Goal: Information Seeking & Learning: Learn about a topic

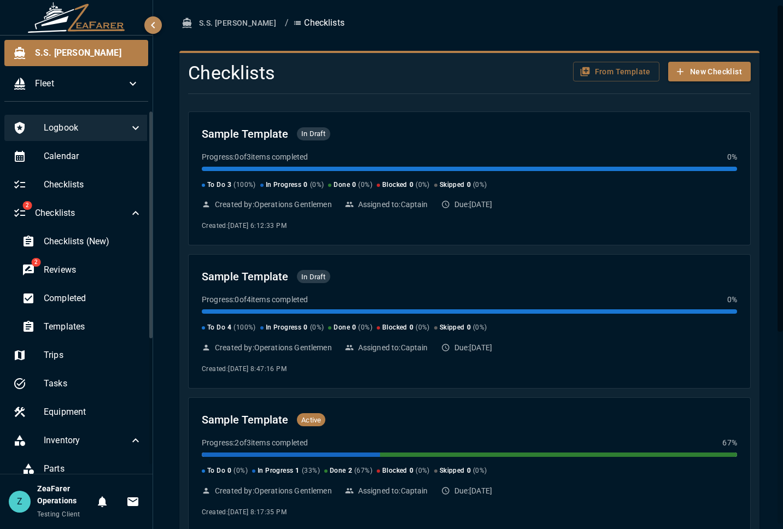
click at [92, 129] on span "Logbook" at bounding box center [86, 127] width 85 height 13
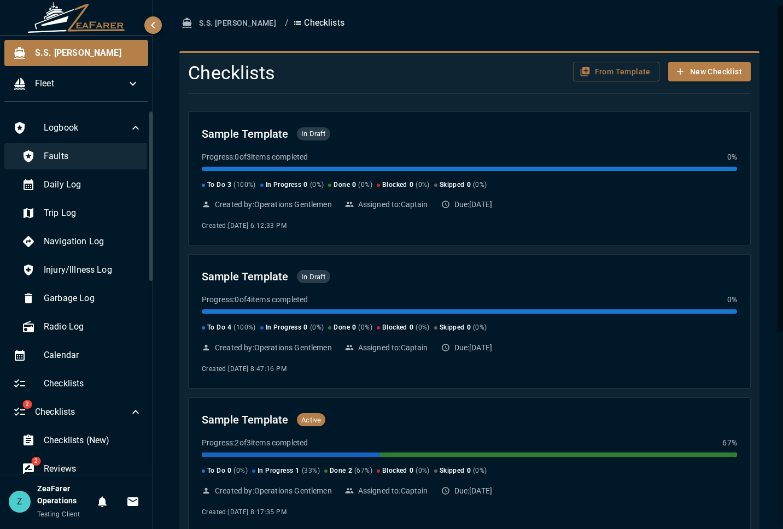
click at [60, 147] on div "Faults" at bounding box center [82, 156] width 138 height 26
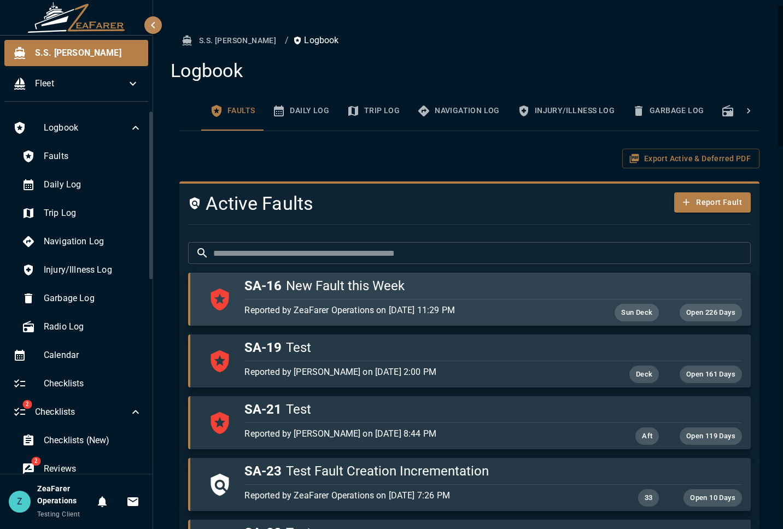
click at [416, 296] on div "button" at bounding box center [490, 297] width 501 height 5
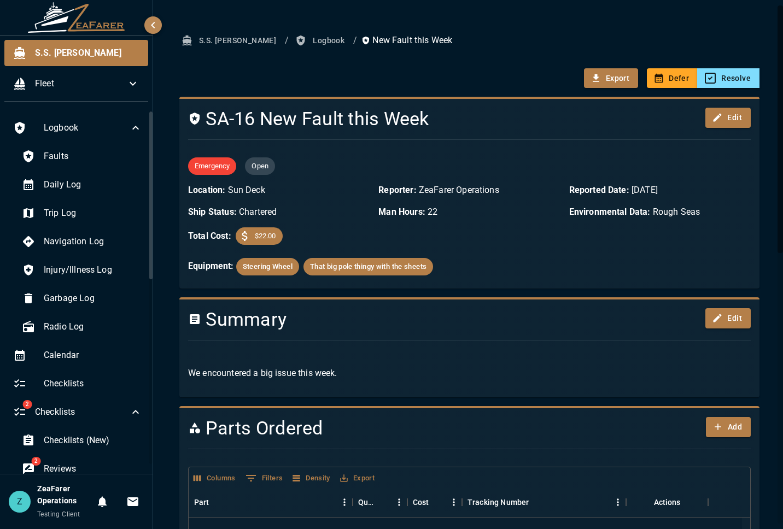
click at [293, 43] on button "Logbook" at bounding box center [321, 41] width 56 height 20
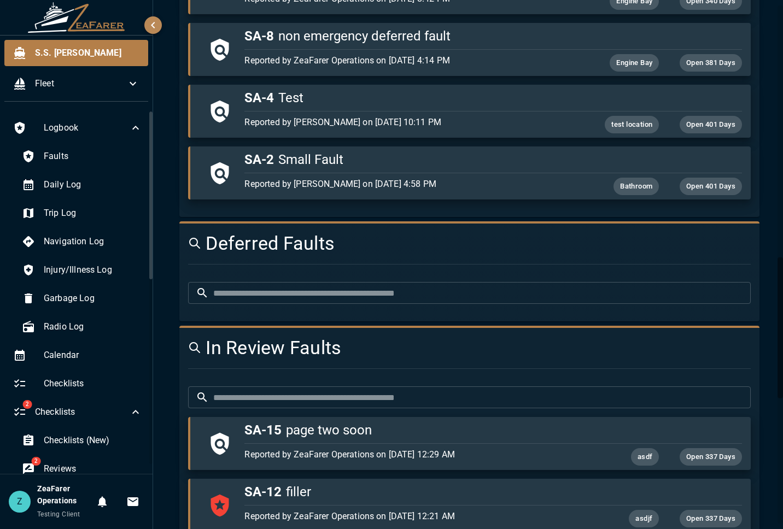
scroll to position [984, 0]
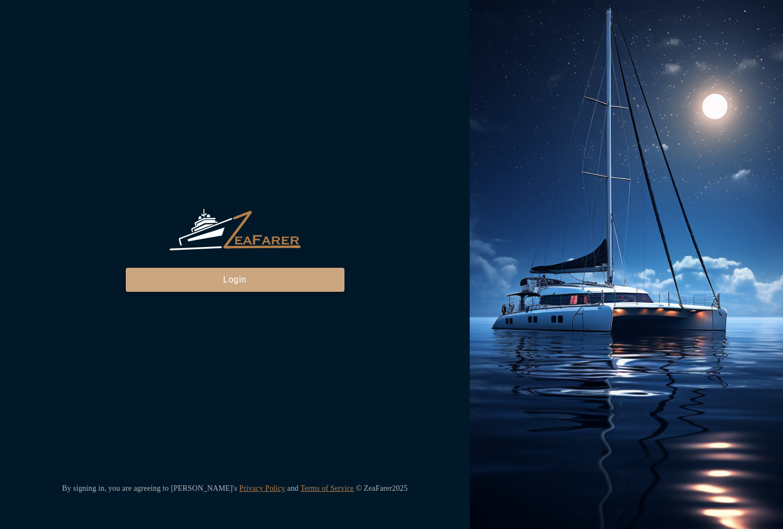
click at [267, 279] on button "Login" at bounding box center [235, 280] width 219 height 24
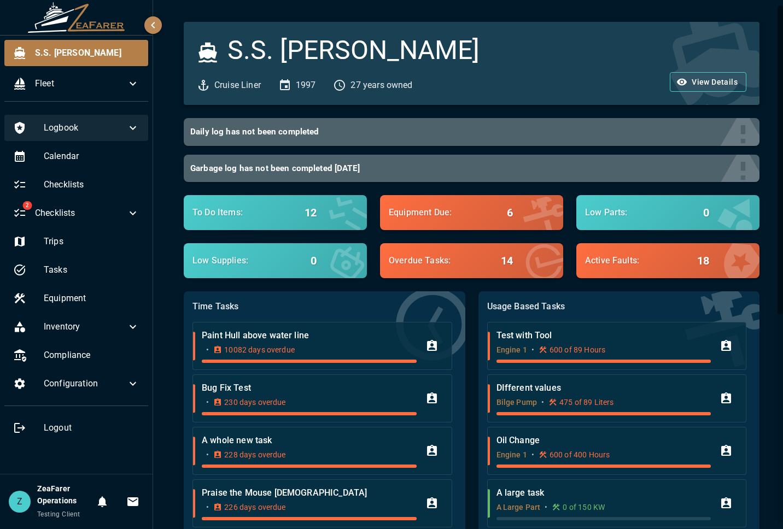
click at [85, 124] on span "Logbook" at bounding box center [85, 127] width 83 height 13
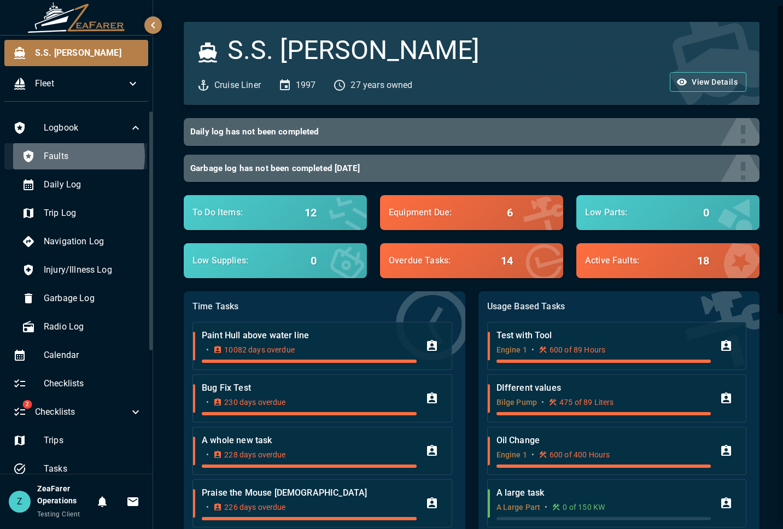
click at [71, 156] on span "Faults" at bounding box center [93, 156] width 98 height 13
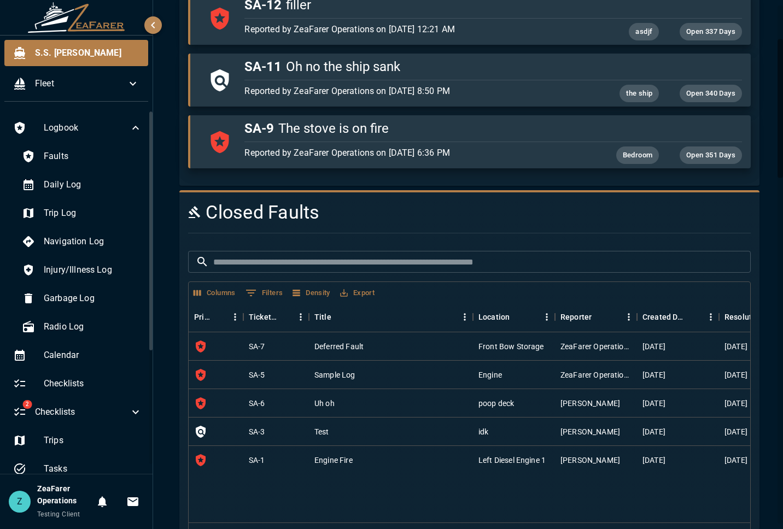
scroll to position [1448, 0]
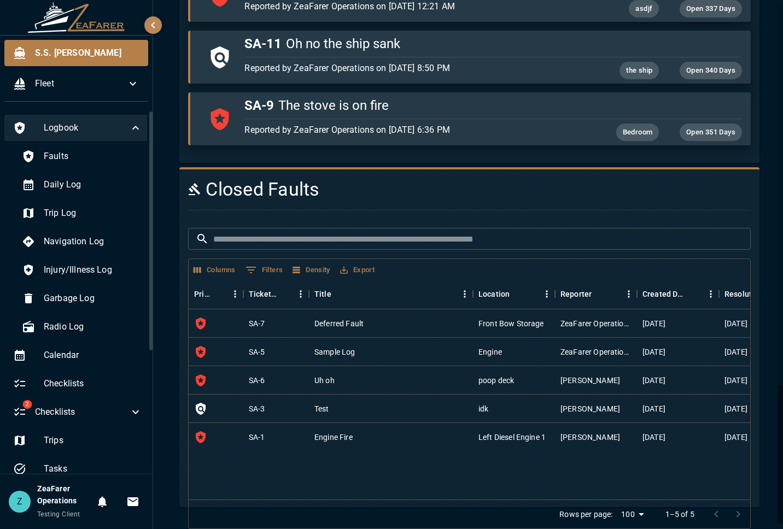
click at [129, 122] on icon at bounding box center [135, 127] width 13 height 13
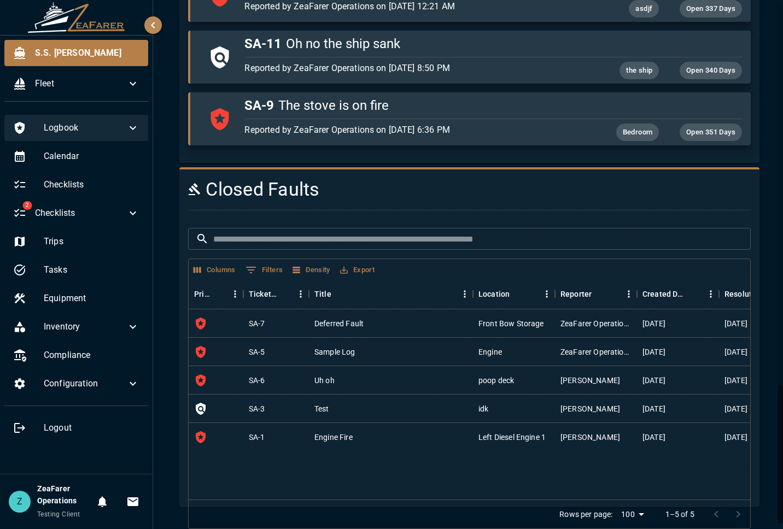
click at [125, 370] on ul "Logbook Calendar Checklists 2 Checklists Trips Tasks Equipment Inventory Compli…" at bounding box center [76, 278] width 153 height 337
click at [123, 374] on div "Configuration" at bounding box center [76, 384] width 144 height 26
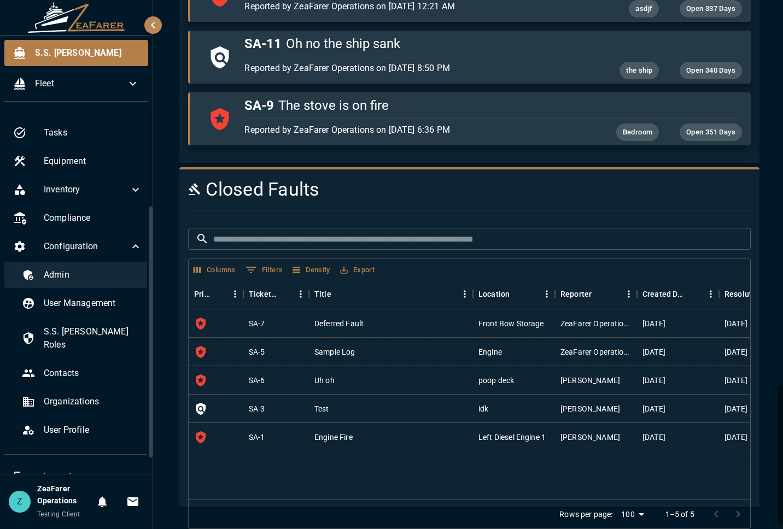
scroll to position [147, 0]
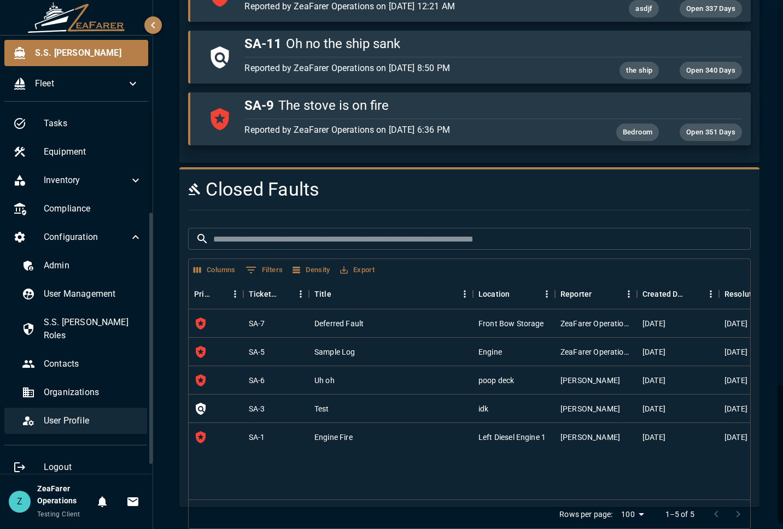
click at [75, 408] on div "User Profile" at bounding box center [82, 421] width 138 height 26
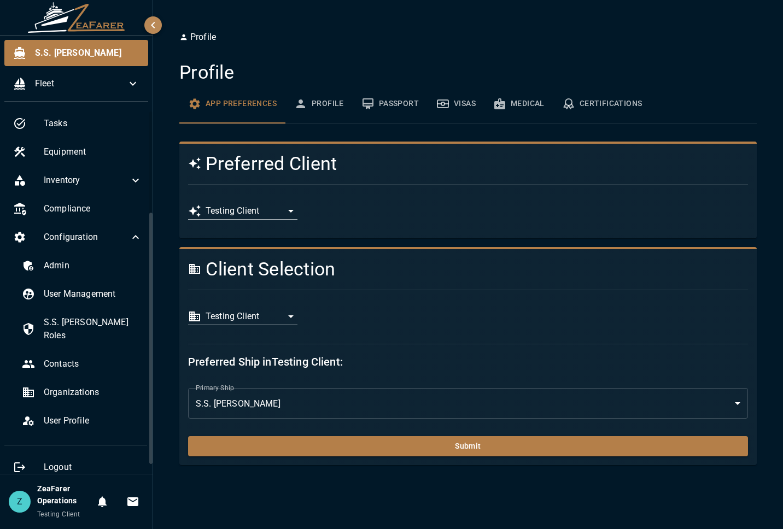
click at [259, 319] on body "**********" at bounding box center [391, 264] width 783 height 529
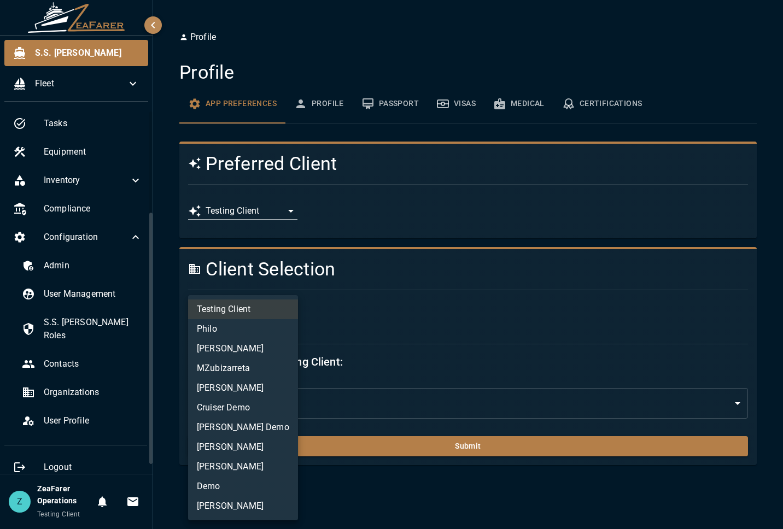
click at [243, 333] on li "Philo" at bounding box center [243, 329] width 110 height 20
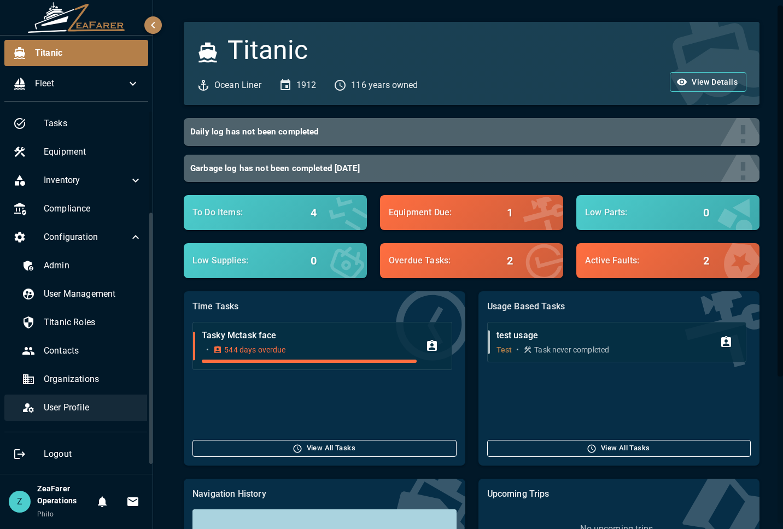
click at [103, 414] on span "User Profile" at bounding box center [93, 407] width 98 height 13
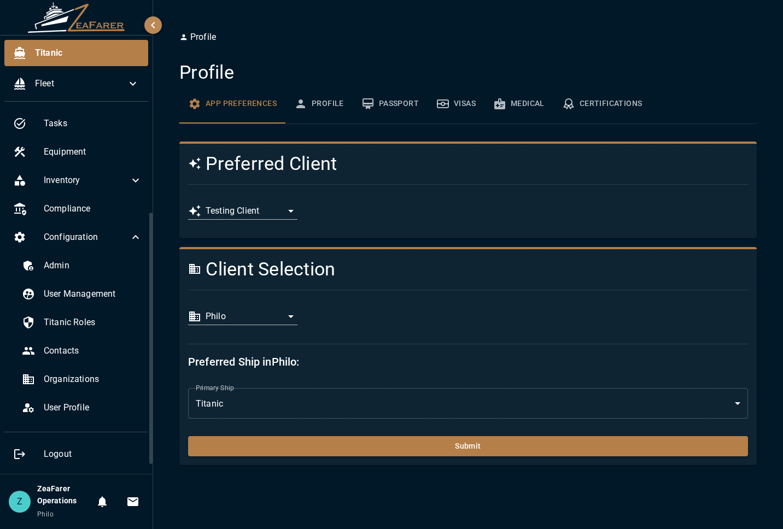
click at [268, 308] on body "**********" at bounding box center [391, 264] width 783 height 529
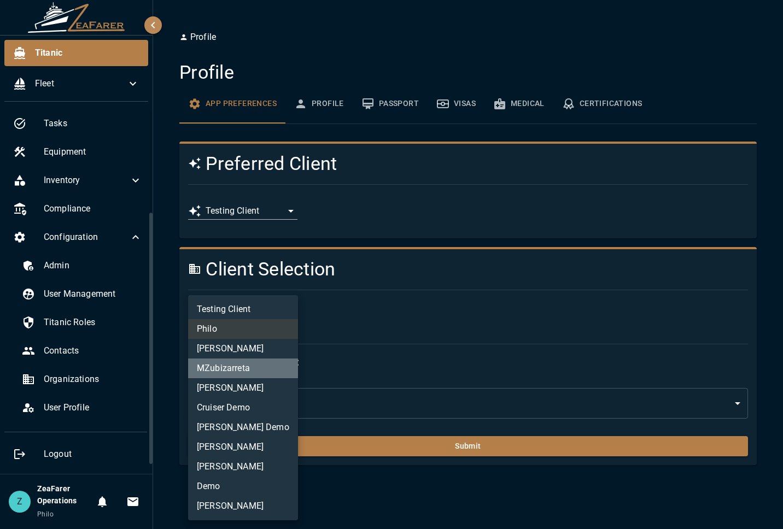
click at [262, 373] on li "MZubizarreta" at bounding box center [243, 369] width 110 height 20
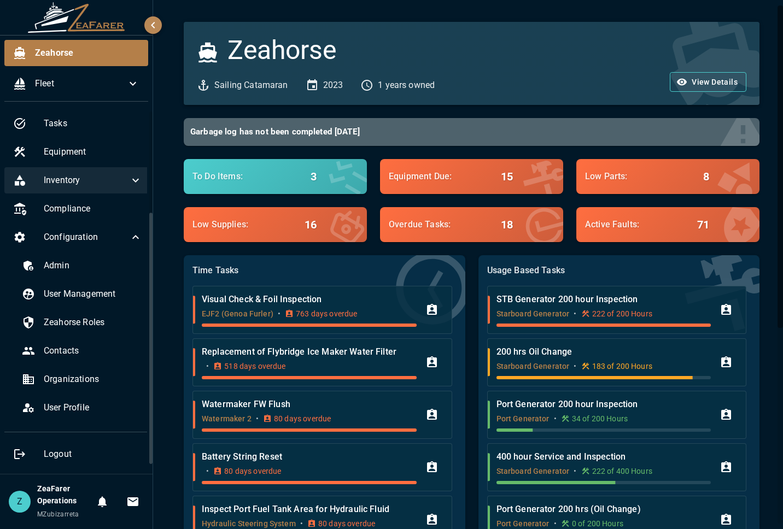
click at [116, 184] on span "Inventory" at bounding box center [86, 180] width 85 height 13
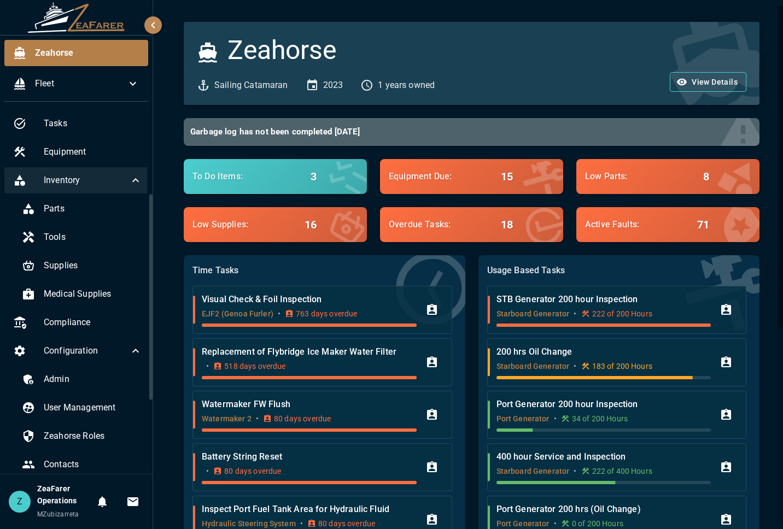
click at [116, 184] on span "Inventory" at bounding box center [86, 180] width 85 height 13
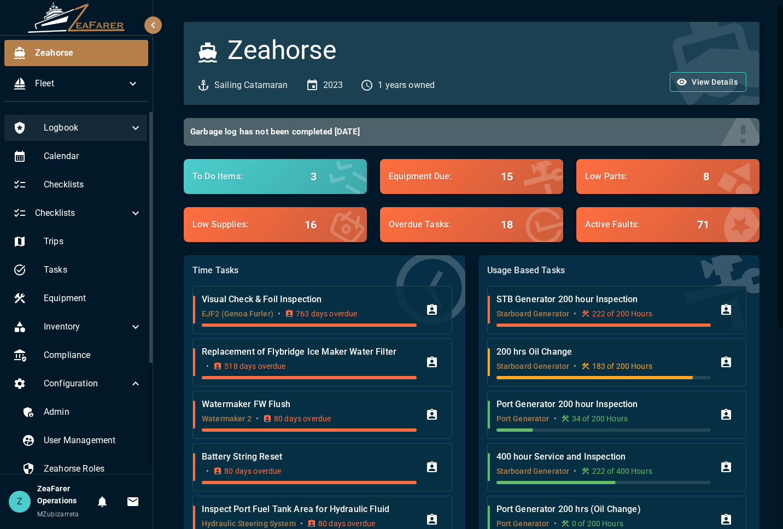
click at [129, 133] on icon at bounding box center [135, 127] width 13 height 13
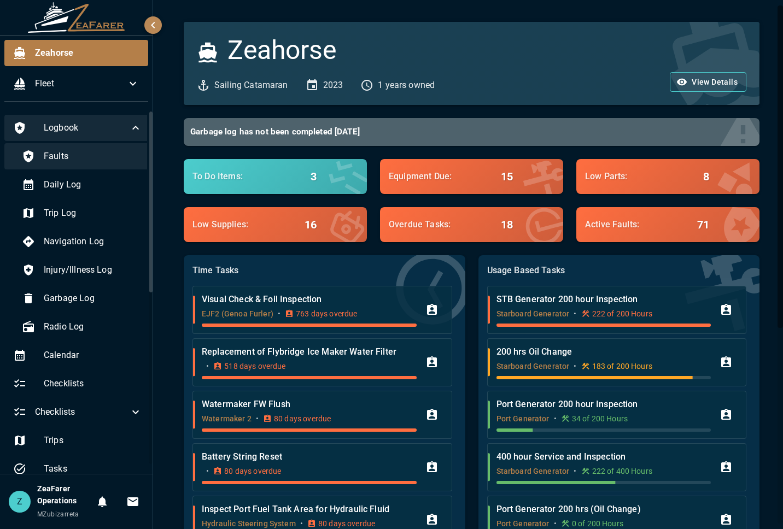
click at [86, 156] on span "Faults" at bounding box center [93, 156] width 98 height 13
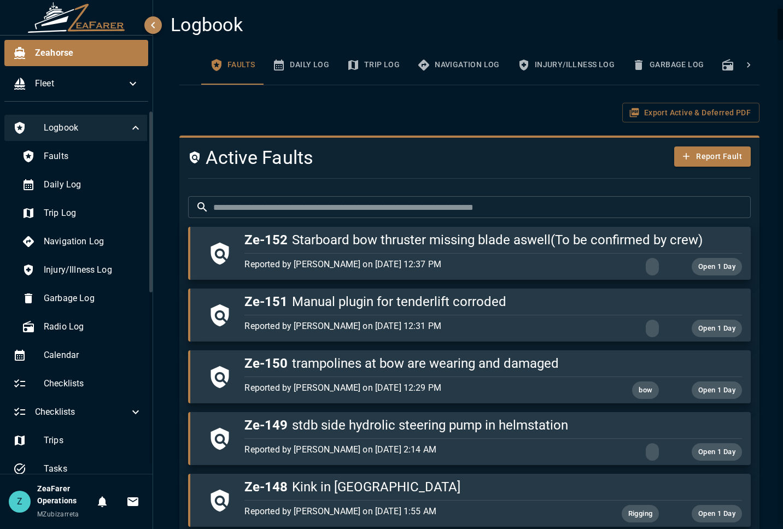
scroll to position [55, 0]
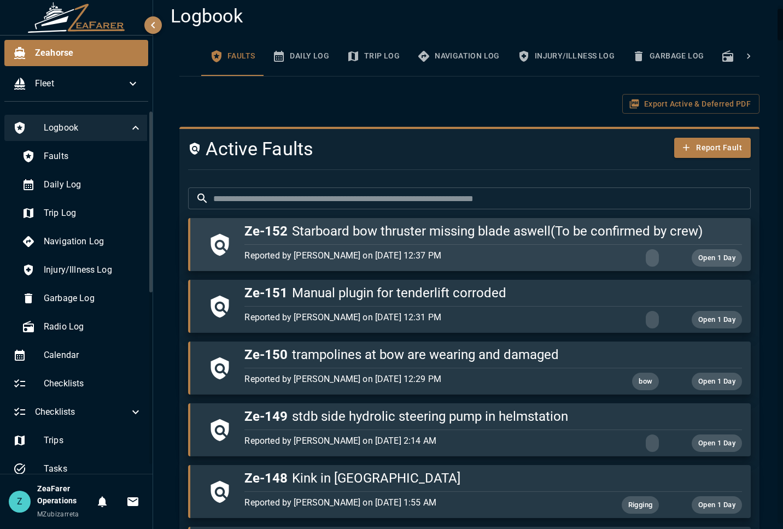
click at [372, 243] on div "button" at bounding box center [490, 242] width 501 height 5
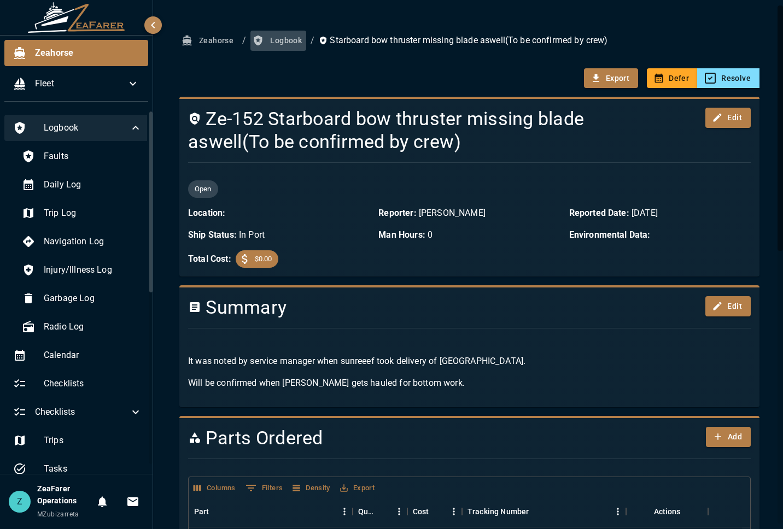
click at [295, 39] on button "Logbook" at bounding box center [278, 41] width 56 height 20
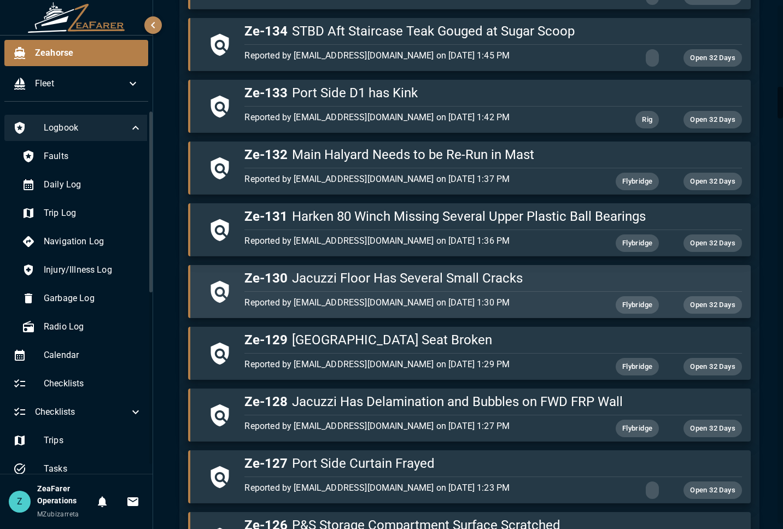
scroll to position [1421, 0]
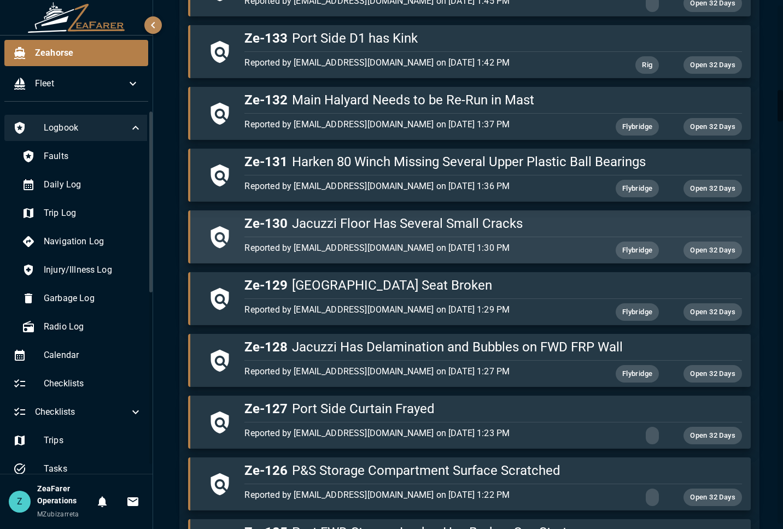
click at [529, 240] on div "Reported by jtouchton19@protonmail.com on 8/2/2025, 1:30 PM Flybridge Open 32 D…" at bounding box center [490, 248] width 501 height 22
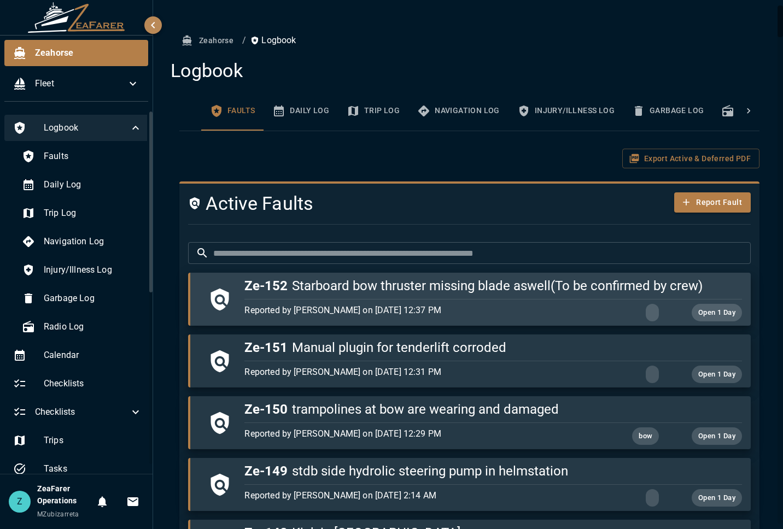
click at [450, 313] on p "Reported by Anrich Nothnagel on 9/2/2025, 12:37 PM" at bounding box center [409, 310] width 331 height 13
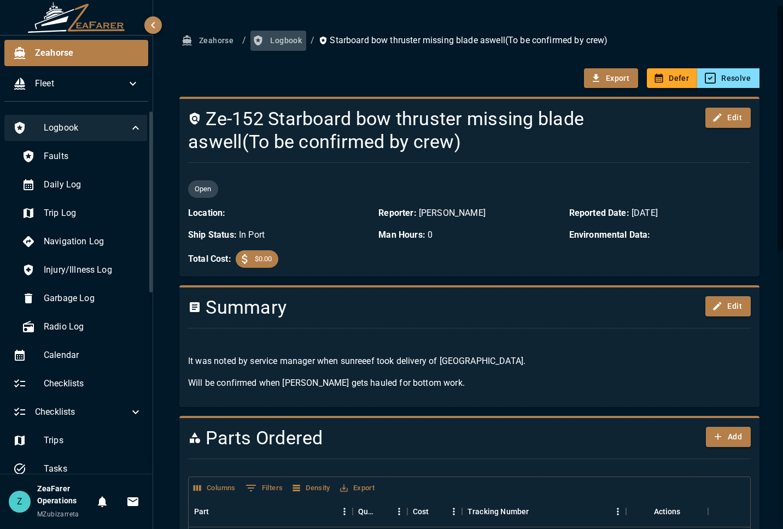
click at [290, 34] on button "Logbook" at bounding box center [278, 41] width 56 height 20
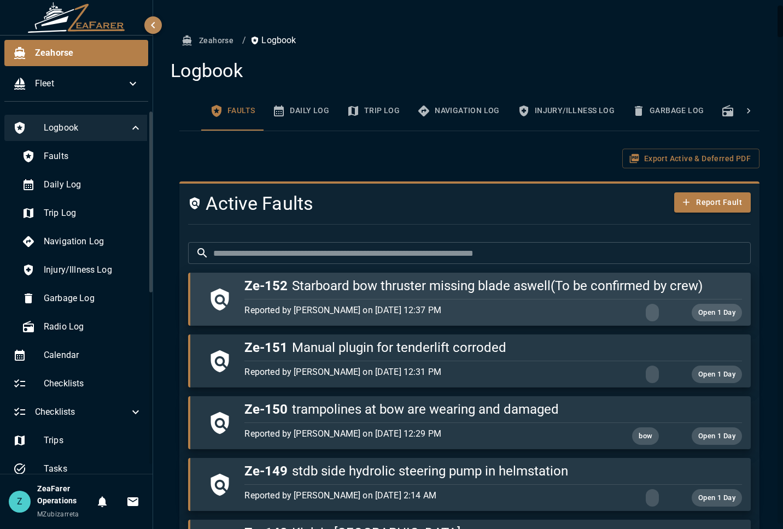
click at [395, 279] on h5 "Ze-152 Starboard bow thruster missing blade aswell(To be confirmed by crew)" at bounding box center [492, 285] width 497 height 17
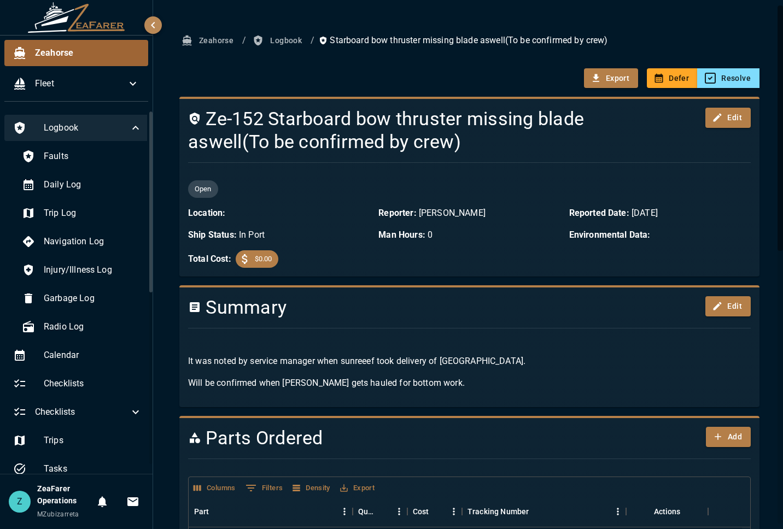
click at [84, 55] on span "Zeahorse" at bounding box center [87, 52] width 104 height 13
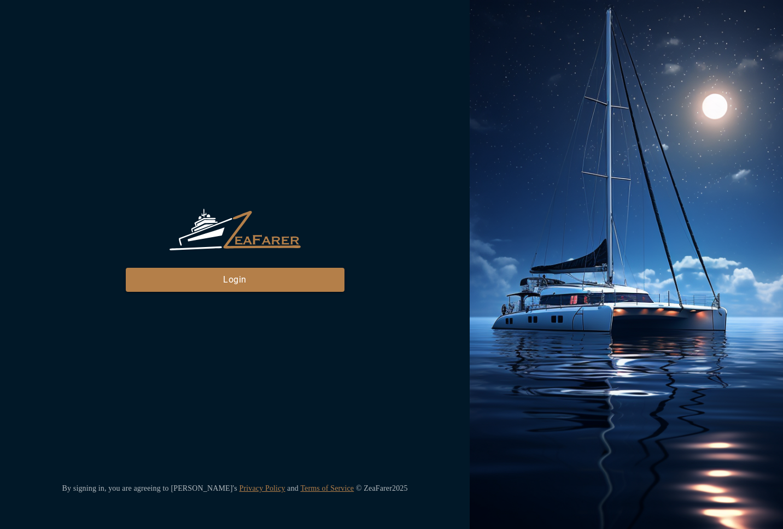
click at [227, 254] on div "ZeaFarer Login" at bounding box center [235, 250] width 219 height 83
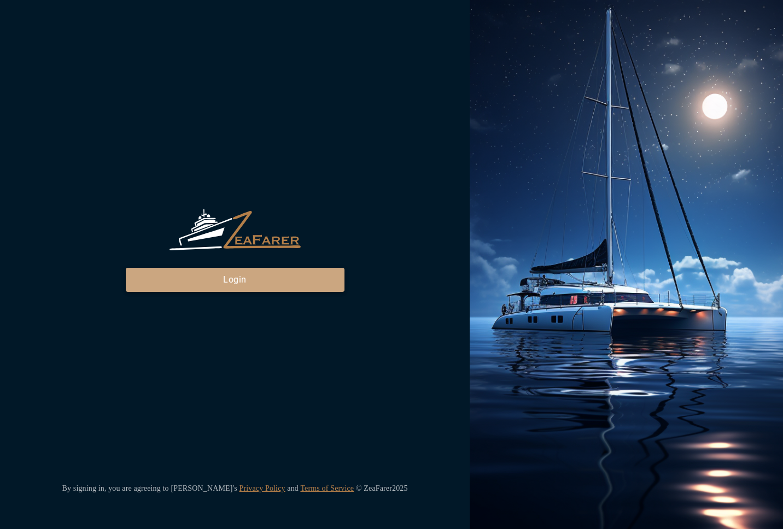
click at [232, 280] on button "Login" at bounding box center [235, 280] width 219 height 24
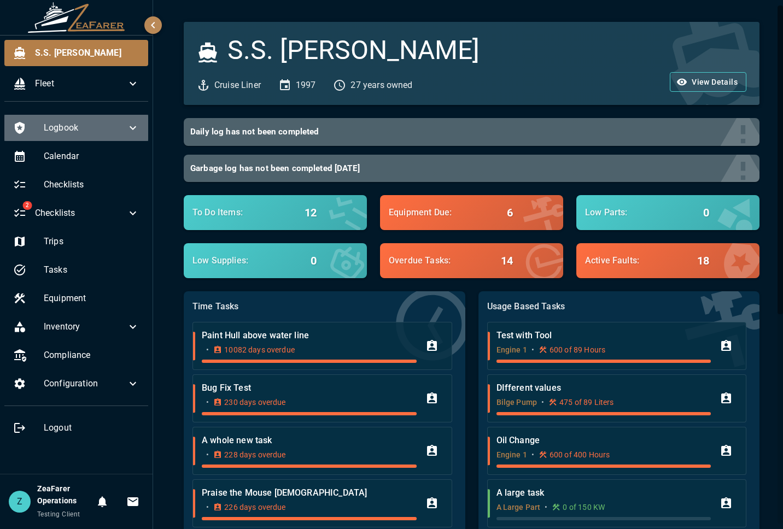
click at [102, 133] on span "Logbook" at bounding box center [85, 127] width 83 height 13
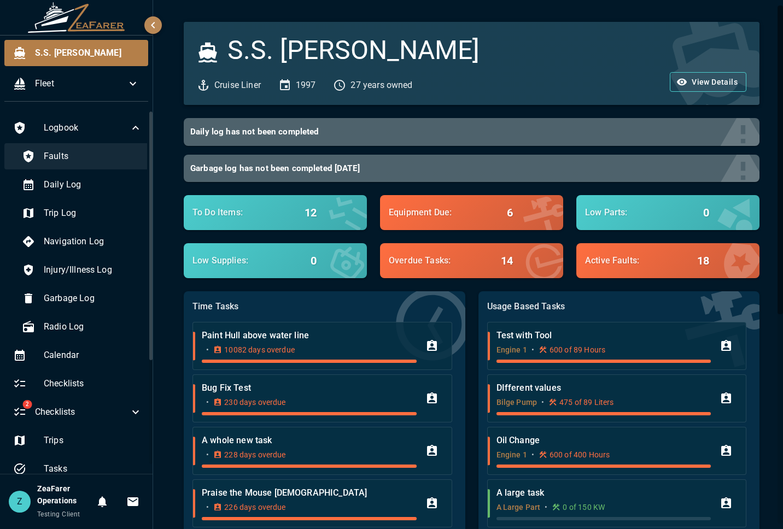
click at [85, 162] on span "Faults" at bounding box center [93, 156] width 98 height 13
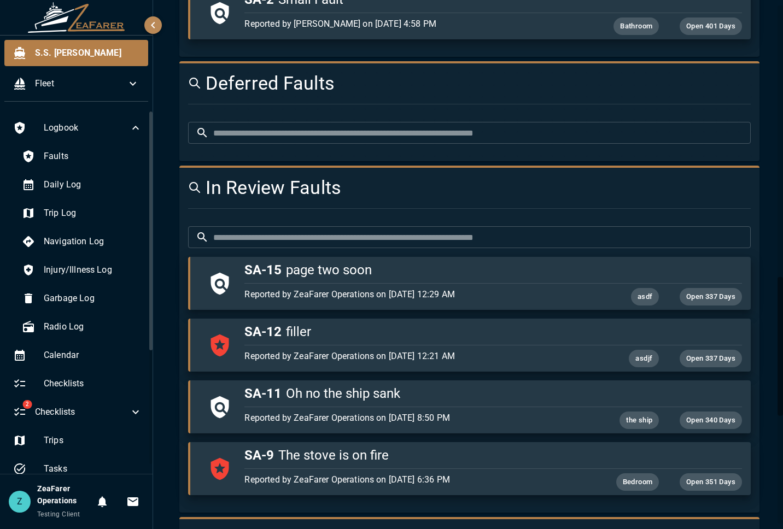
scroll to position [1203, 0]
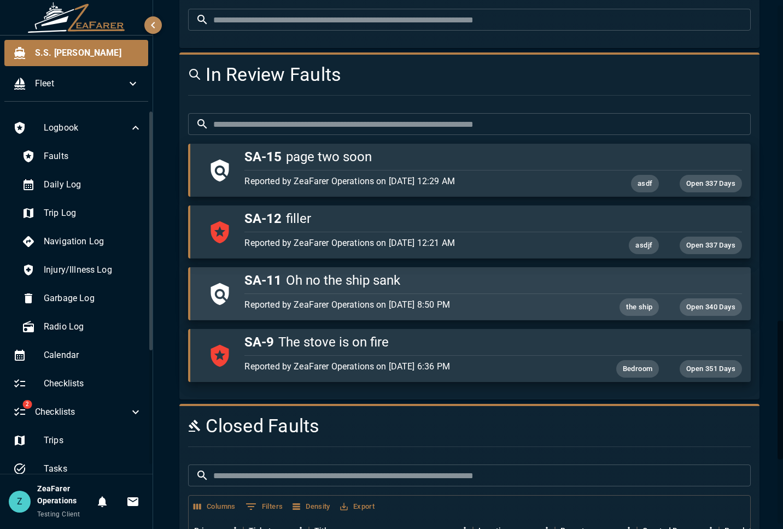
click at [400, 297] on div "Reported by ZeaFarer Operations on [DATE] 8:50 PM the ship Open 340 Days" at bounding box center [490, 305] width 501 height 22
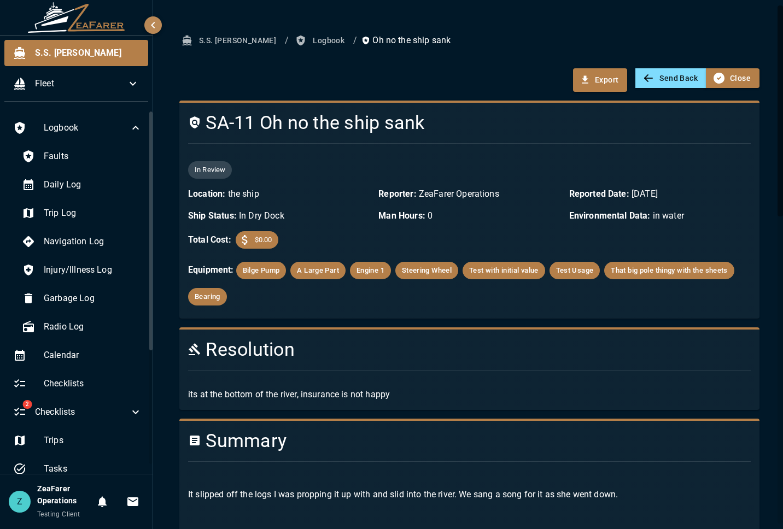
click at [293, 45] on button "Logbook" at bounding box center [321, 41] width 56 height 20
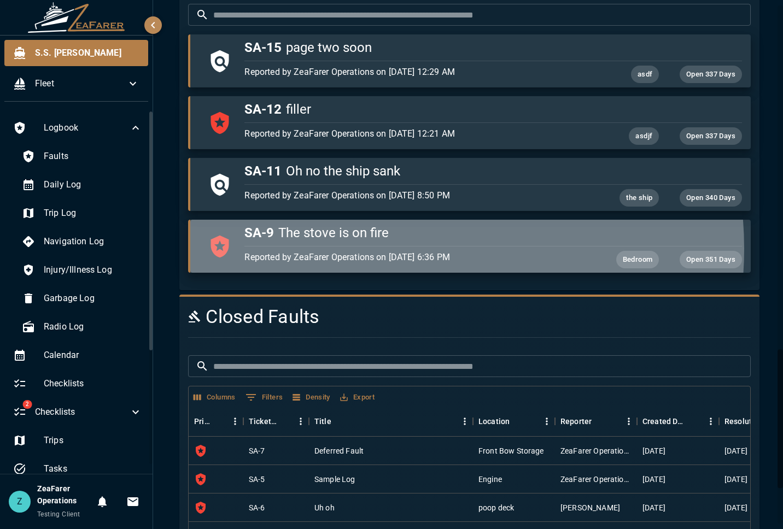
click at [377, 249] on div "Reported by ZeaFarer Operations on [DATE] 6:36 PM Bedroom Open 351 Days" at bounding box center [490, 258] width 501 height 22
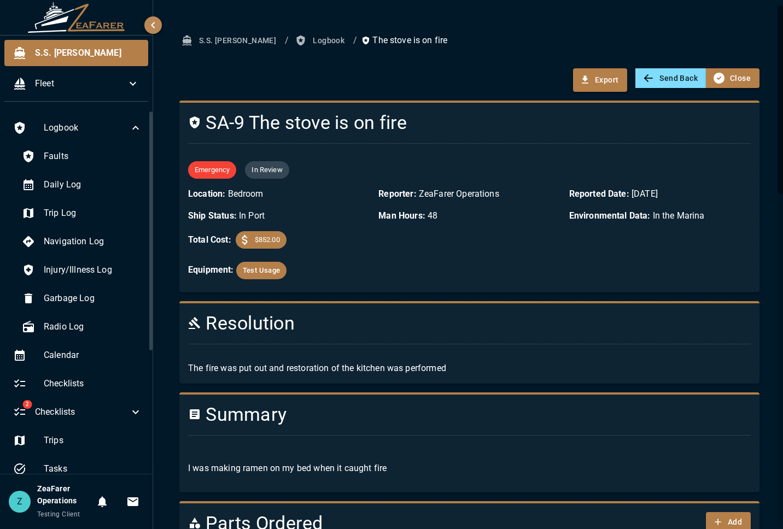
click at [293, 38] on button "Logbook" at bounding box center [321, 41] width 56 height 20
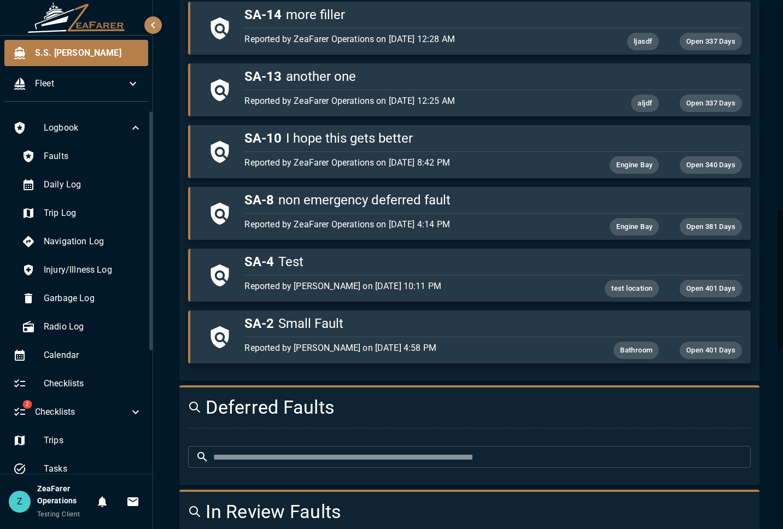
scroll to position [820, 0]
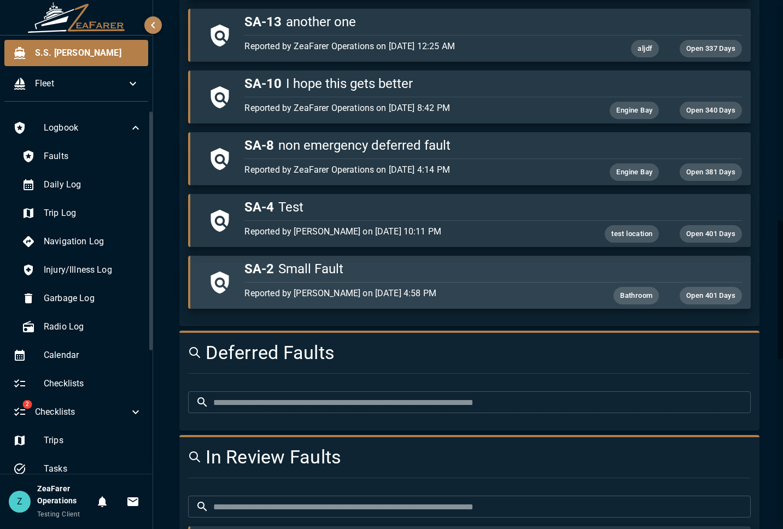
click at [393, 276] on h5 "SA-2 Small Fault" at bounding box center [492, 268] width 497 height 17
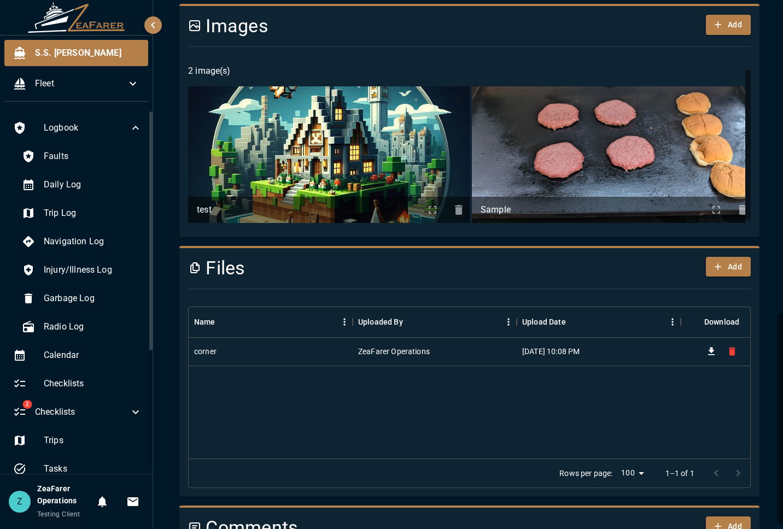
scroll to position [779, 0]
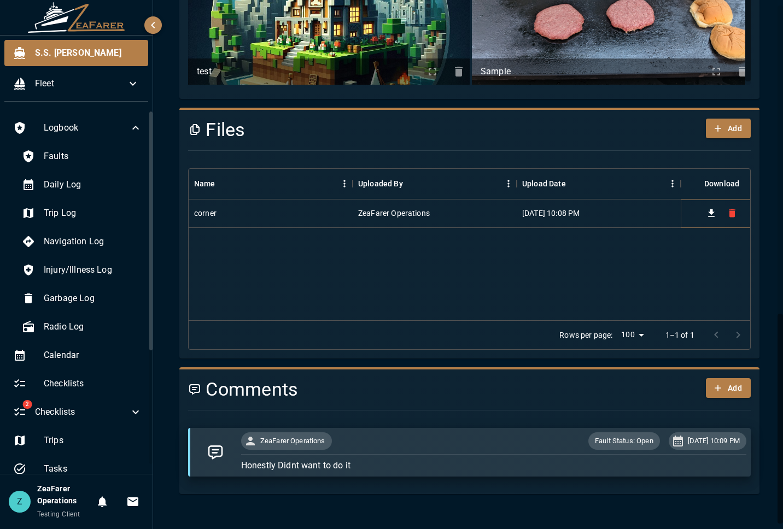
click at [713, 214] on icon "Download" at bounding box center [711, 213] width 11 height 11
click at [430, 305] on div "corner ZeaFarer Operations [DATE] 10:08 PM" at bounding box center [476, 260] width 574 height 121
click at [731, 213] on icon "Delete" at bounding box center [732, 213] width 7 height 8
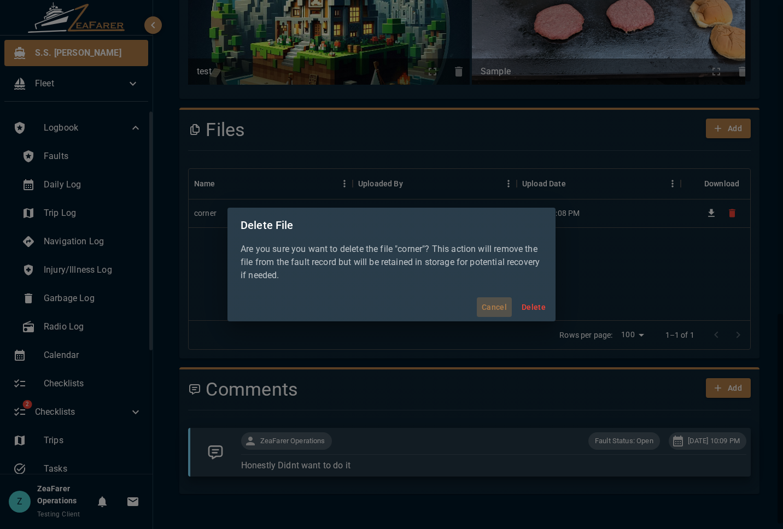
click at [492, 300] on button "Cancel" at bounding box center [494, 307] width 35 height 20
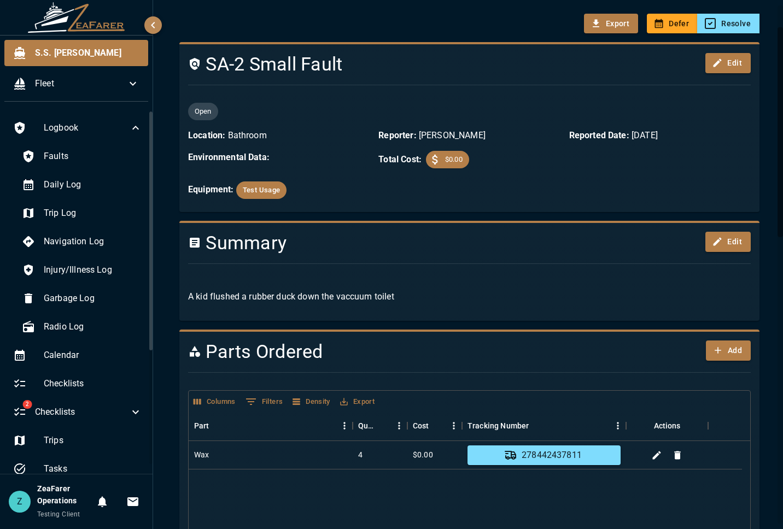
scroll to position [0, 0]
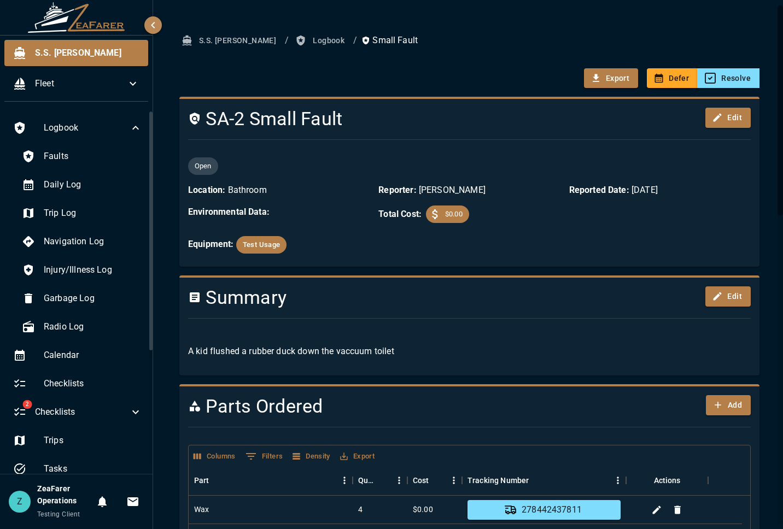
click at [293, 36] on button "Logbook" at bounding box center [321, 41] width 56 height 20
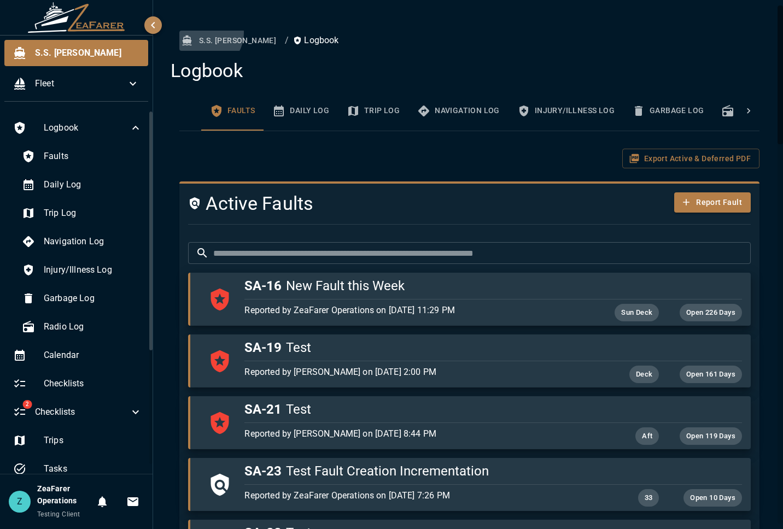
click at [204, 33] on button "S.S. [PERSON_NAME]" at bounding box center [229, 41] width 101 height 20
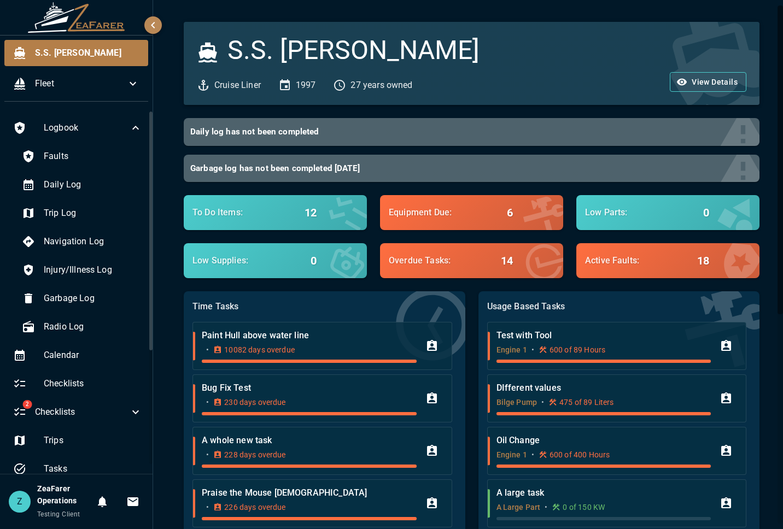
click at [472, 317] on div "Usage Based Tasks Test with Tool Engine 1 • 600 of 89 Hours DIfferent values Bi…" at bounding box center [612, 446] width 294 height 336
click at [129, 130] on icon at bounding box center [135, 127] width 13 height 13
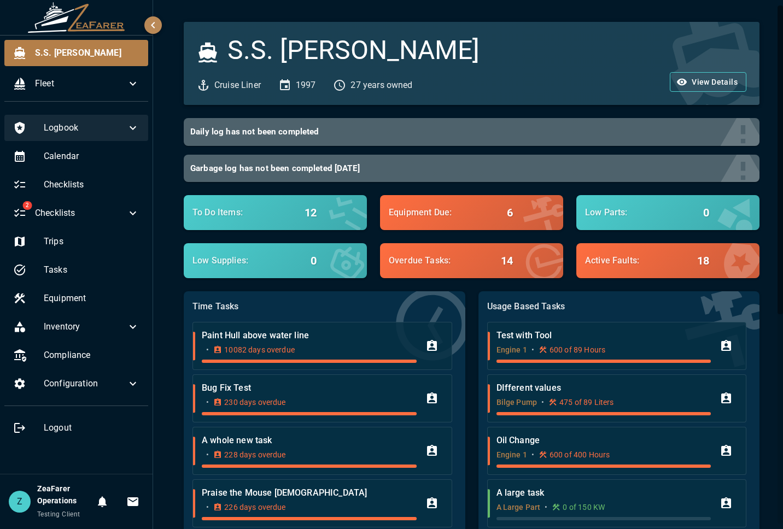
click at [467, 16] on div "S.S. [PERSON_NAME] Liner 1997 27 years owned View Details" at bounding box center [465, 57] width 589 height 96
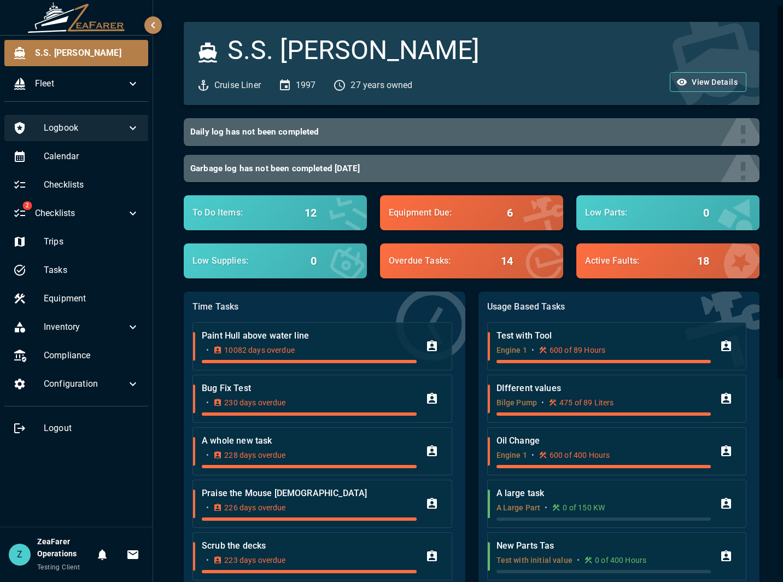
click at [763, 348] on div "S.S. [PERSON_NAME] Liner 1997 27 years owned View Details Daily log has not bee…" at bounding box center [469, 439] width 606 height 835
click at [154, 16] on div "S.S. [PERSON_NAME] Liner 1997 27 years owned View Details Daily log has not bee…" at bounding box center [469, 443] width 633 height 887
click at [154, 21] on icon "button" at bounding box center [153, 25] width 13 height 13
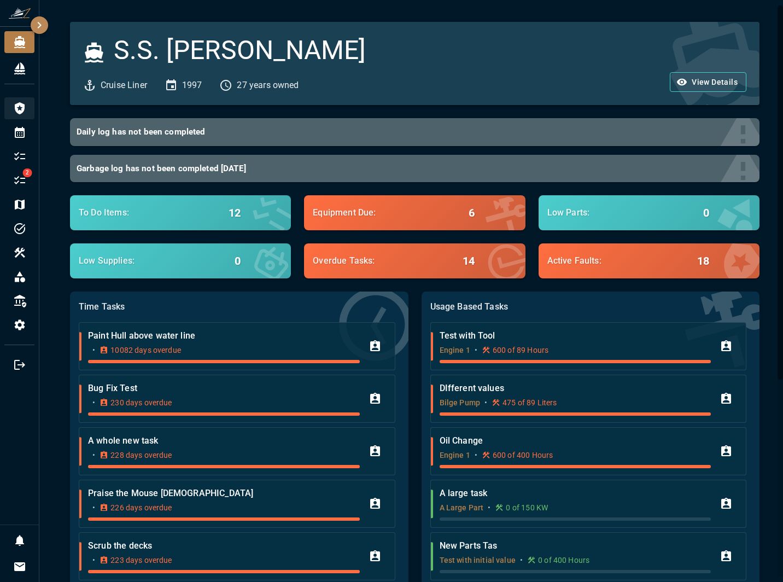
click at [45, 26] on icon "button" at bounding box center [39, 25] width 13 height 13
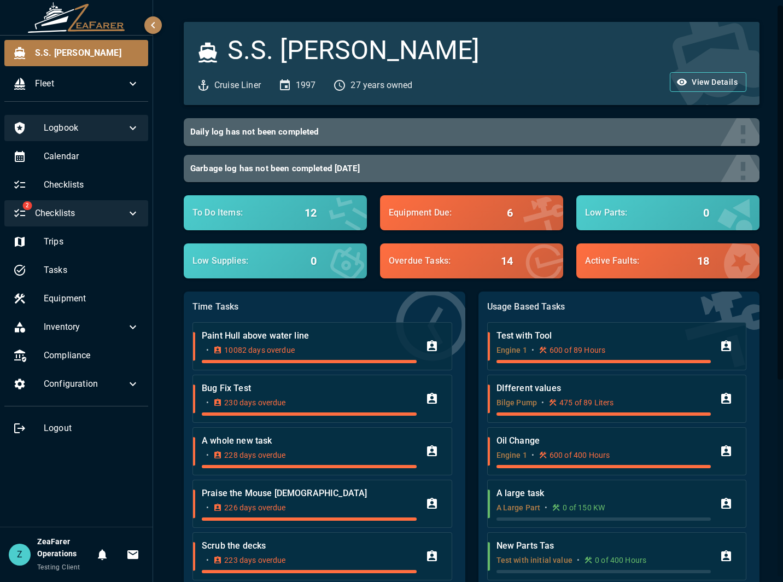
click at [135, 204] on div "2 Checklists" at bounding box center [76, 213] width 144 height 26
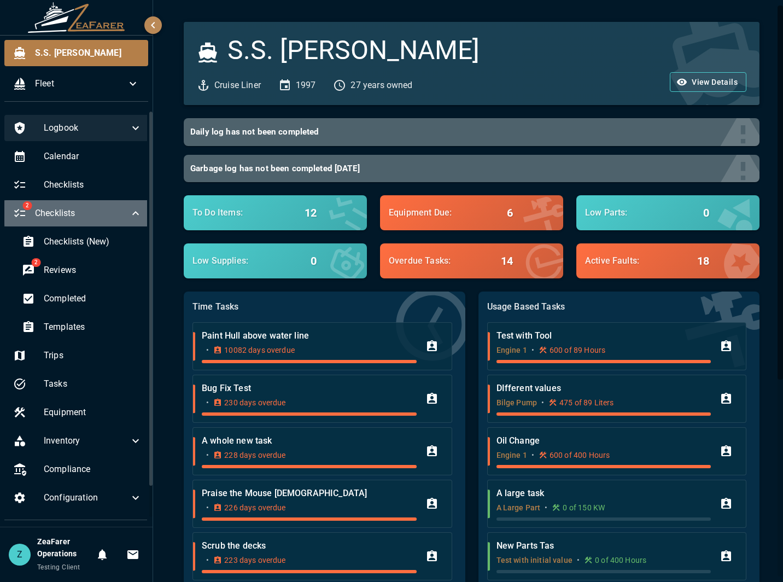
click at [130, 211] on icon at bounding box center [135, 213] width 13 height 13
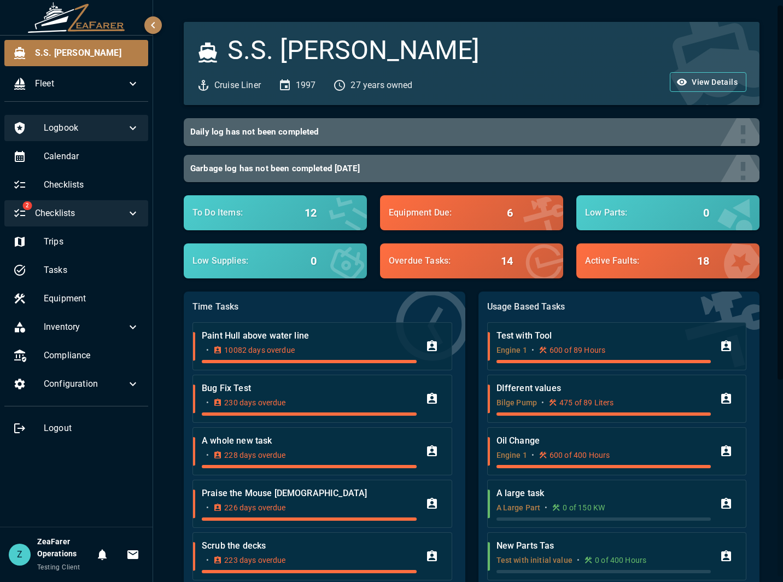
click at [166, 283] on div "S.S. [PERSON_NAME] Liner 1997 27 years owned View Details Daily log has not bee…" at bounding box center [469, 439] width 606 height 835
click at [336, 11] on div "S.S. [PERSON_NAME] Liner 1997 27 years owned View Details" at bounding box center [465, 57] width 589 height 96
